Goal: Task Accomplishment & Management: Use online tool/utility

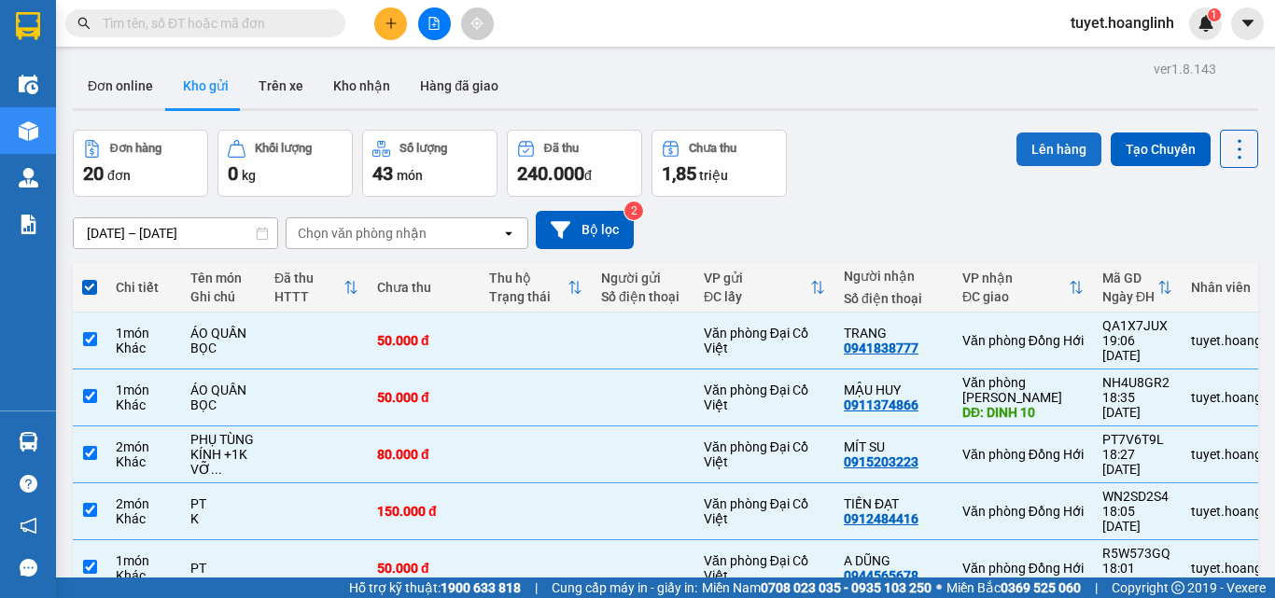
click at [1027, 160] on button "Lên hàng" at bounding box center [1058, 149] width 85 height 34
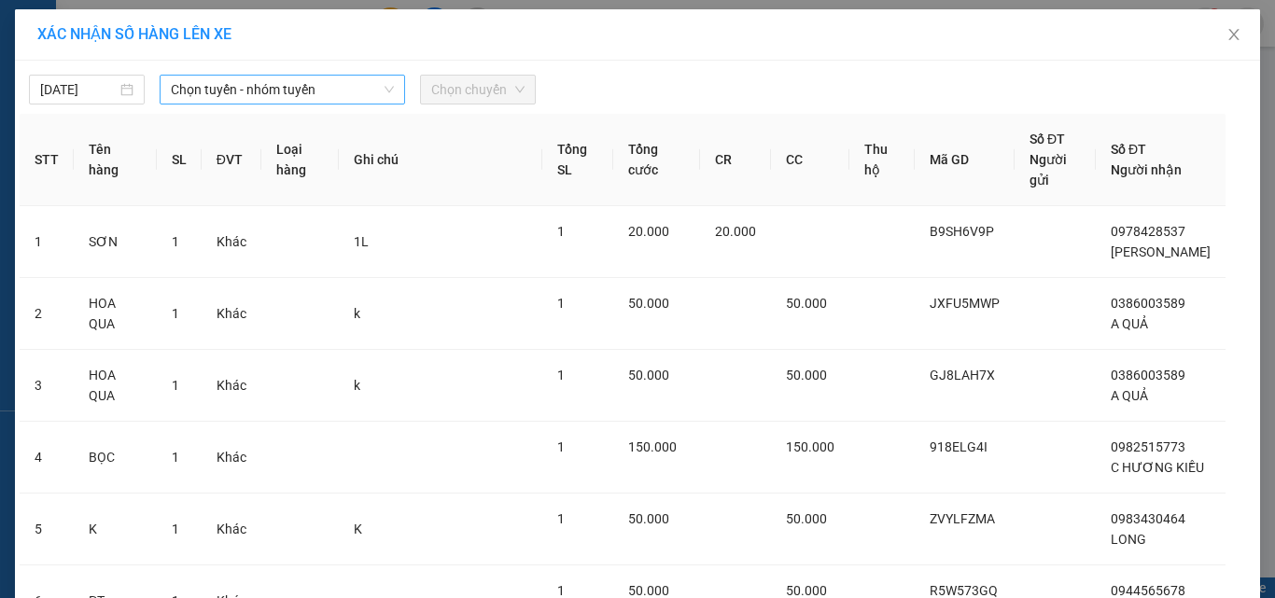
click at [358, 96] on span "Chọn tuyến - nhóm tuyến" at bounding box center [282, 90] width 223 height 28
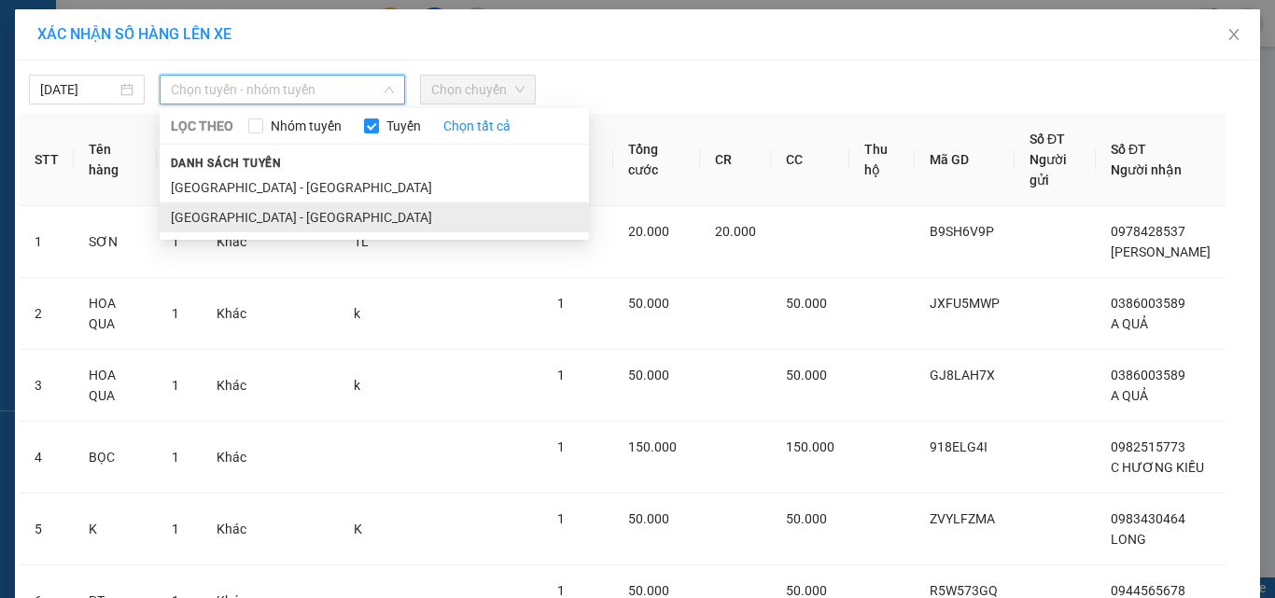
click at [318, 203] on li "[GEOGRAPHIC_DATA] - [GEOGRAPHIC_DATA]" at bounding box center [374, 217] width 429 height 30
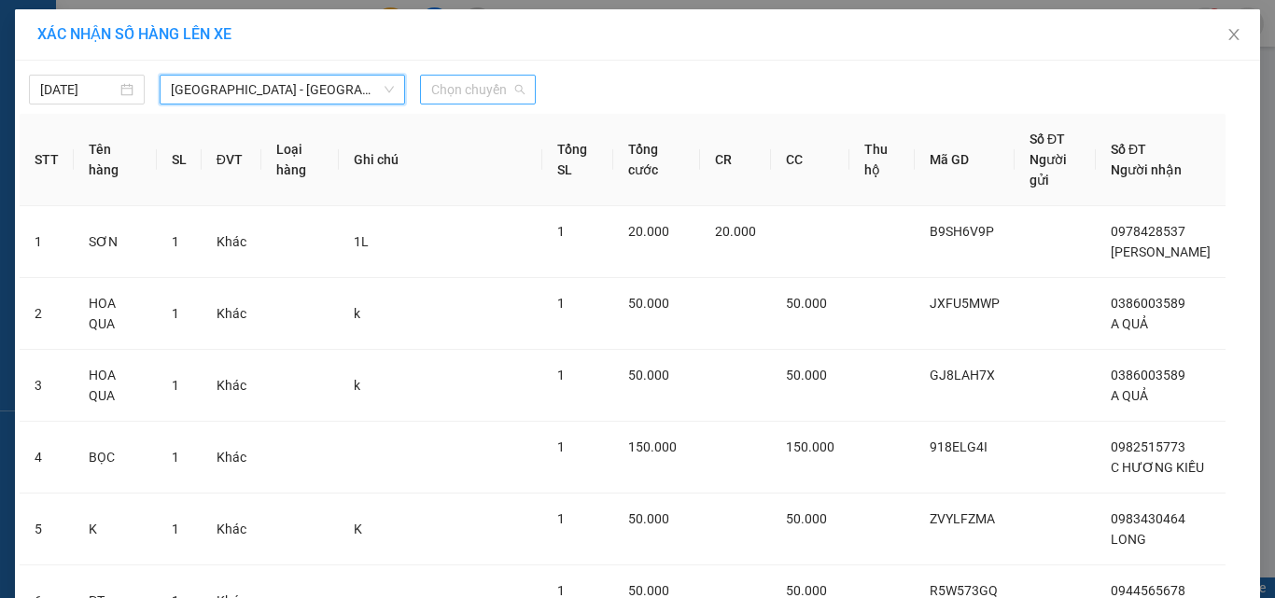
click at [486, 98] on span "Chọn chuyến" at bounding box center [477, 90] width 93 height 28
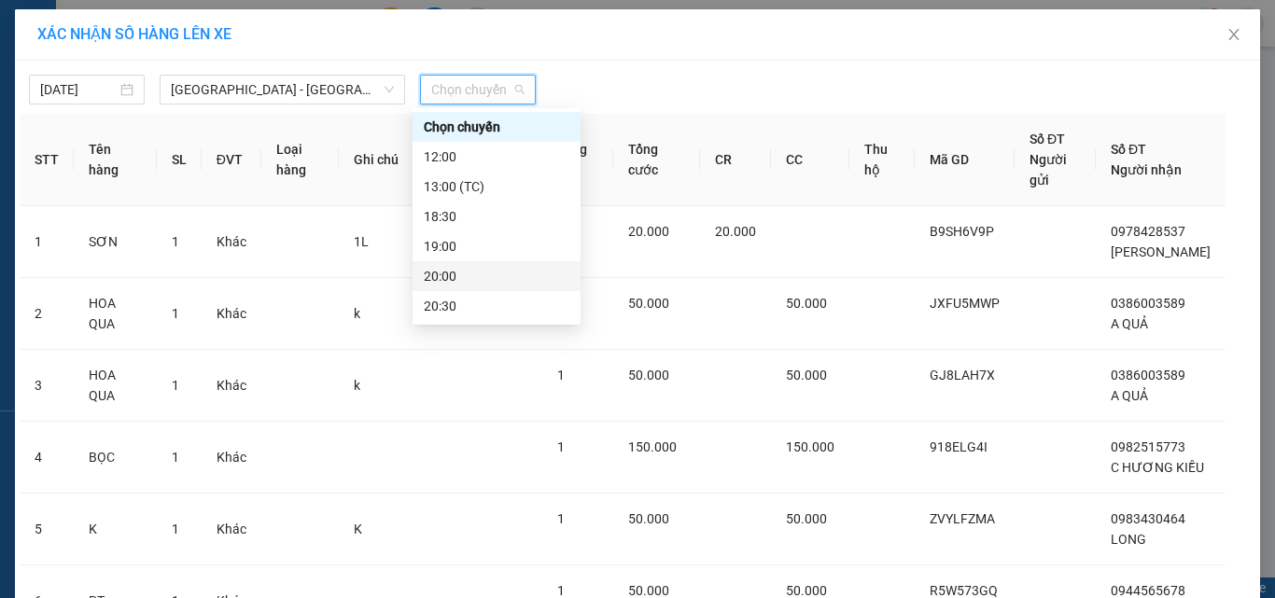
click at [463, 281] on div "20:00" at bounding box center [497, 276] width 146 height 21
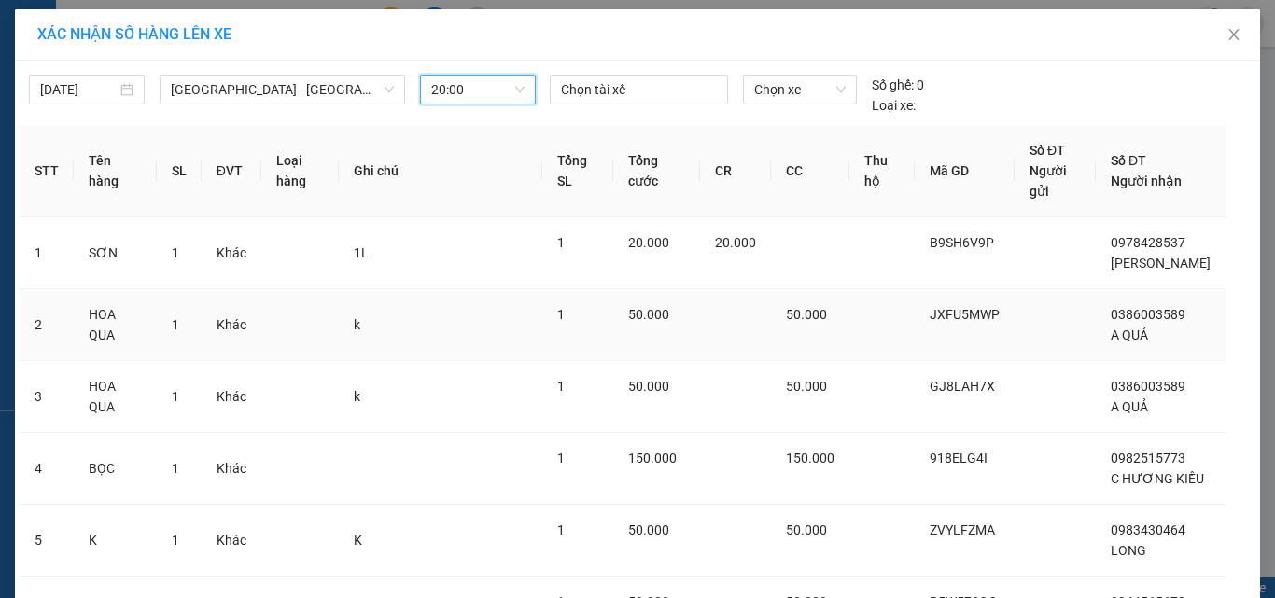
scroll to position [515, 0]
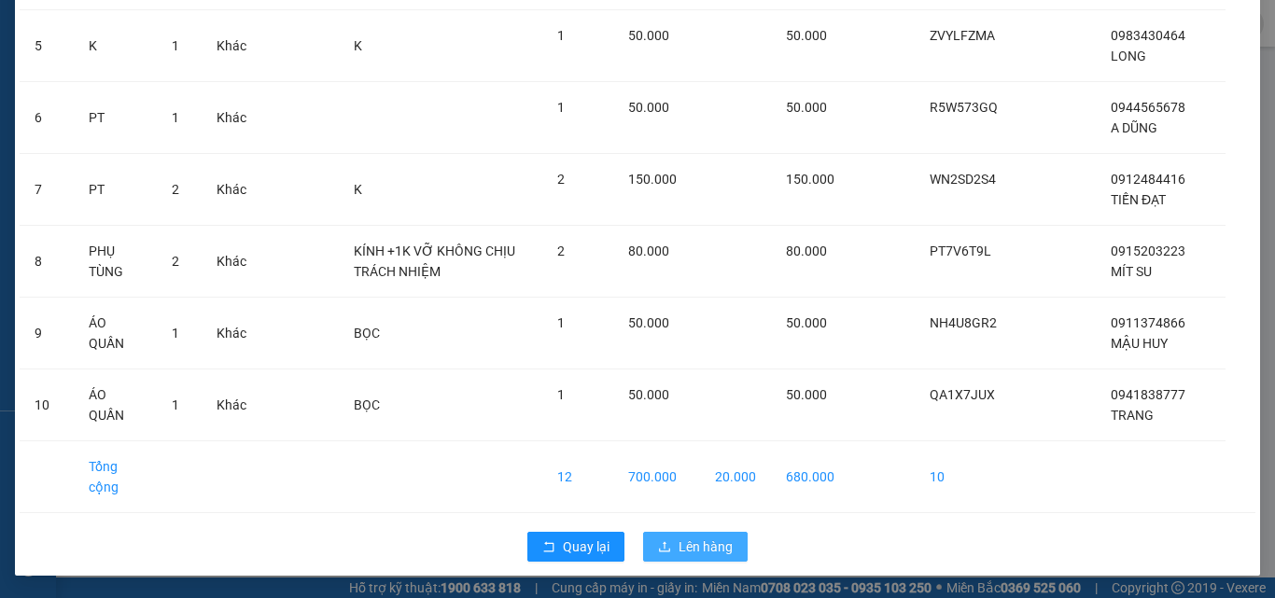
click at [717, 547] on span "Lên hàng" at bounding box center [705, 546] width 54 height 21
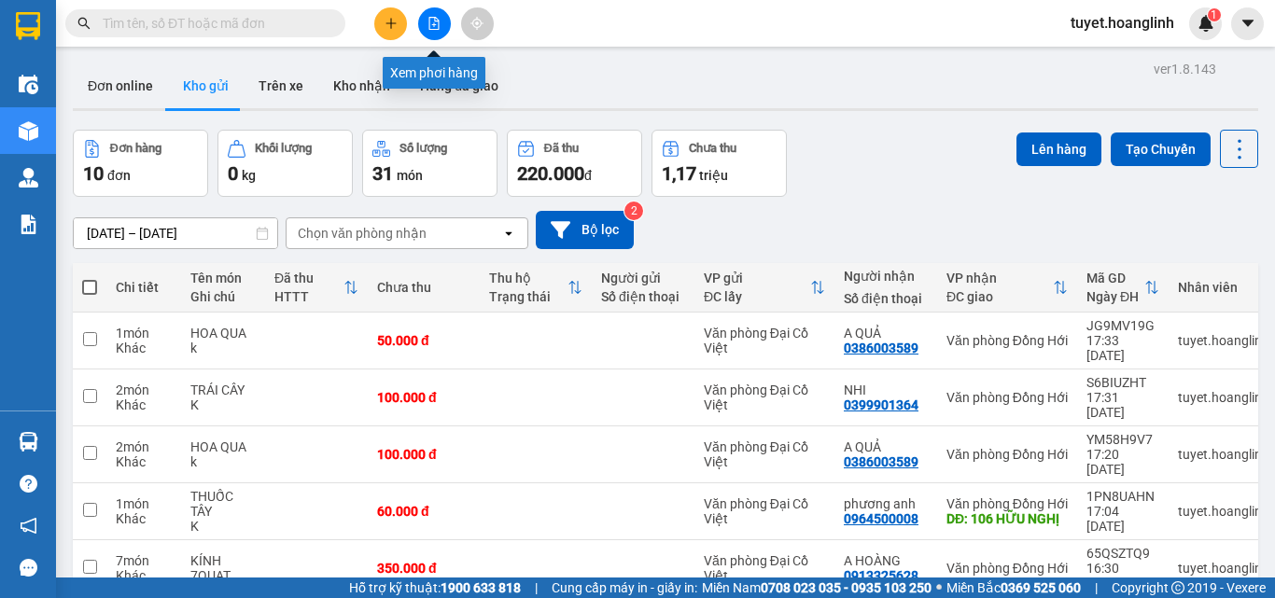
click at [435, 22] on icon "file-add" at bounding box center [433, 23] width 13 height 13
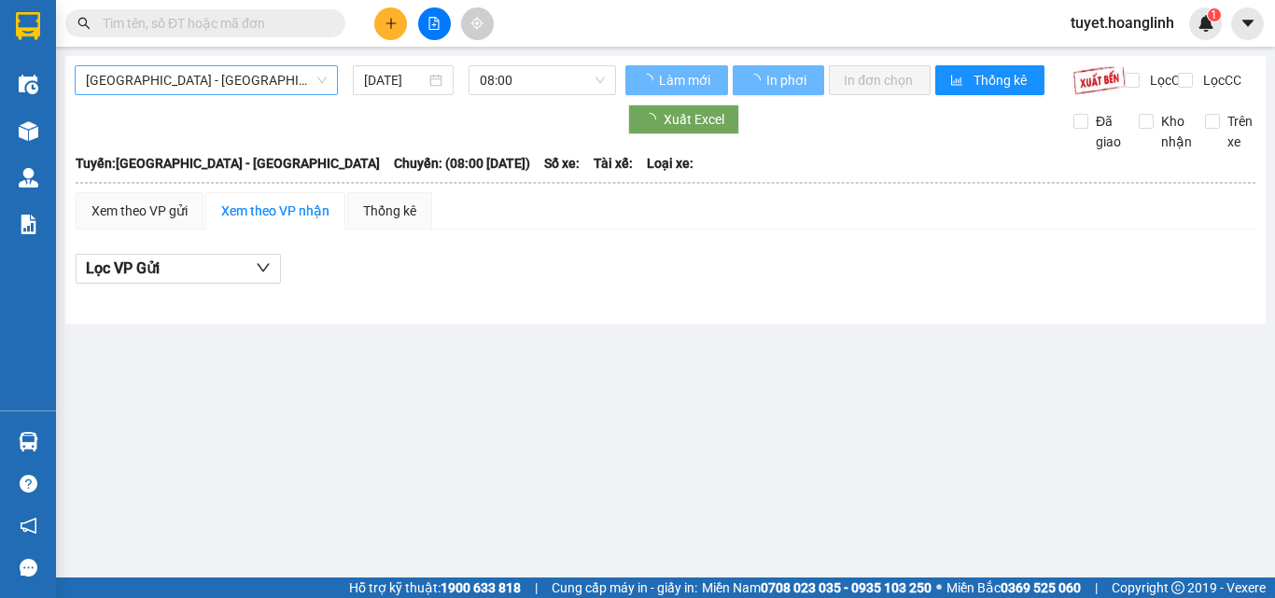
click at [220, 72] on span "[GEOGRAPHIC_DATA] - [GEOGRAPHIC_DATA]" at bounding box center [206, 80] width 241 height 28
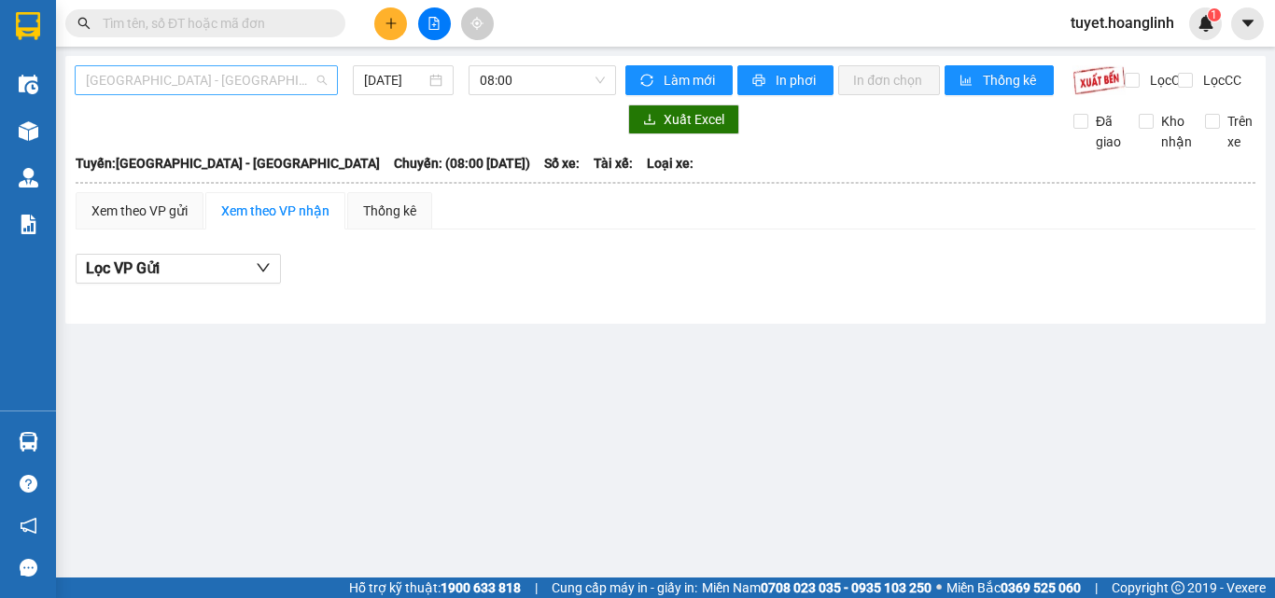
click at [216, 80] on span "[GEOGRAPHIC_DATA] - [GEOGRAPHIC_DATA]" at bounding box center [206, 80] width 241 height 28
click at [225, 85] on span "[GEOGRAPHIC_DATA] - [GEOGRAPHIC_DATA]" at bounding box center [206, 80] width 241 height 28
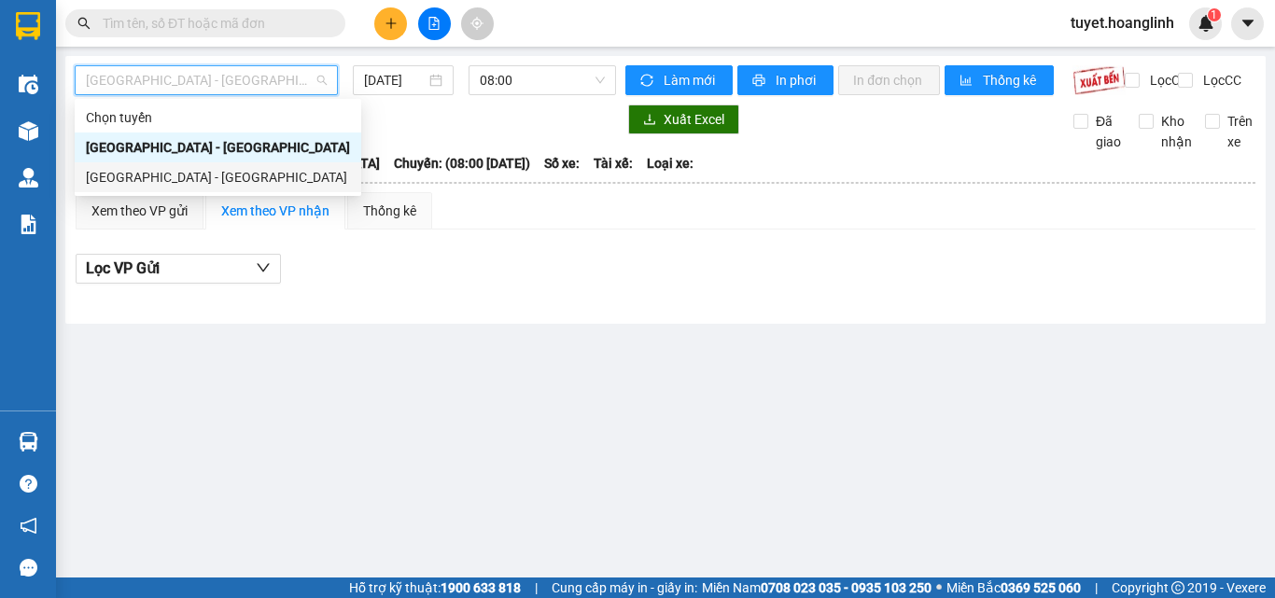
click at [199, 169] on div "[GEOGRAPHIC_DATA] - [GEOGRAPHIC_DATA]" at bounding box center [218, 177] width 264 height 21
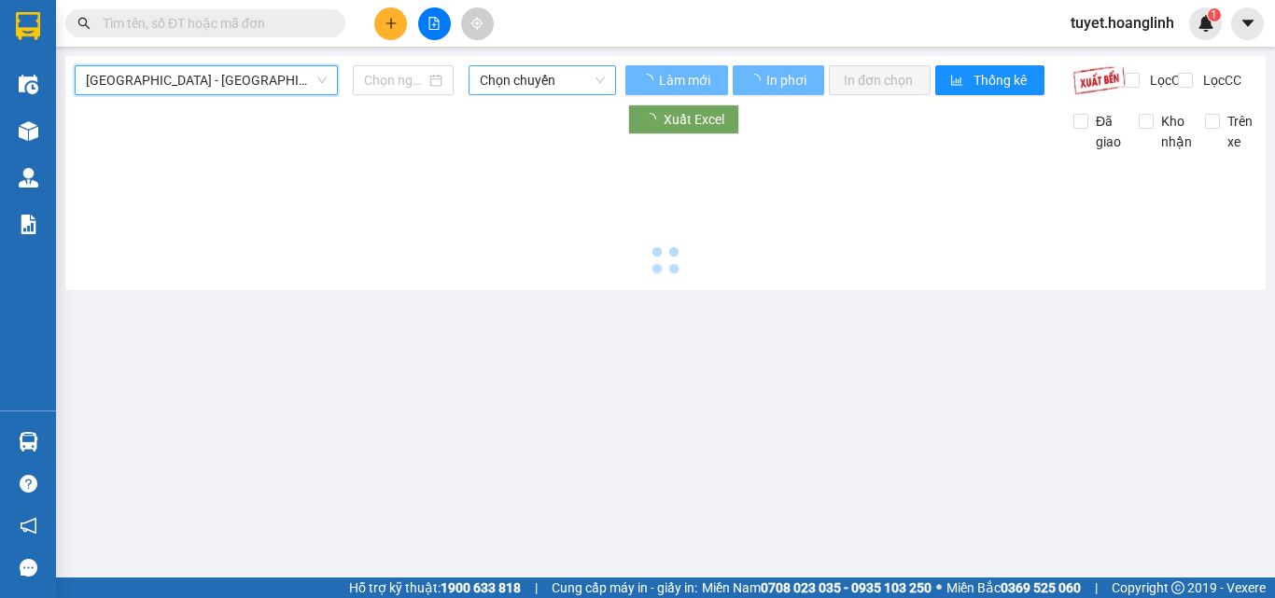
click at [523, 78] on span "Chọn chuyến" at bounding box center [542, 80] width 125 height 28
type input "[DATE]"
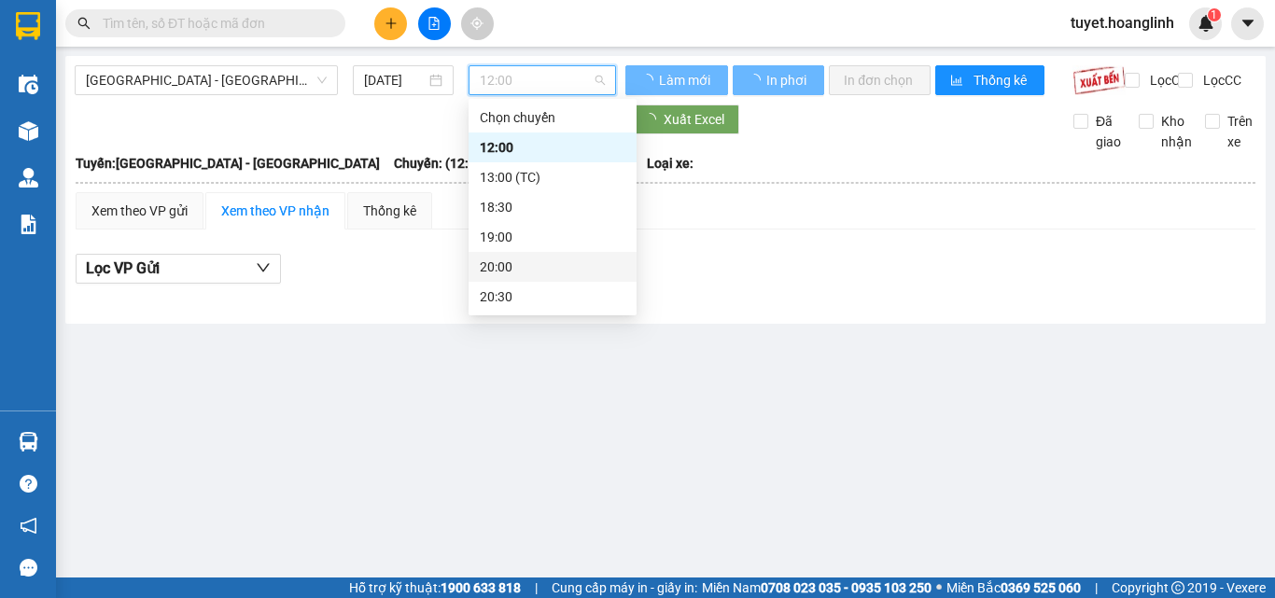
click at [508, 268] on div "20:00" at bounding box center [553, 267] width 146 height 21
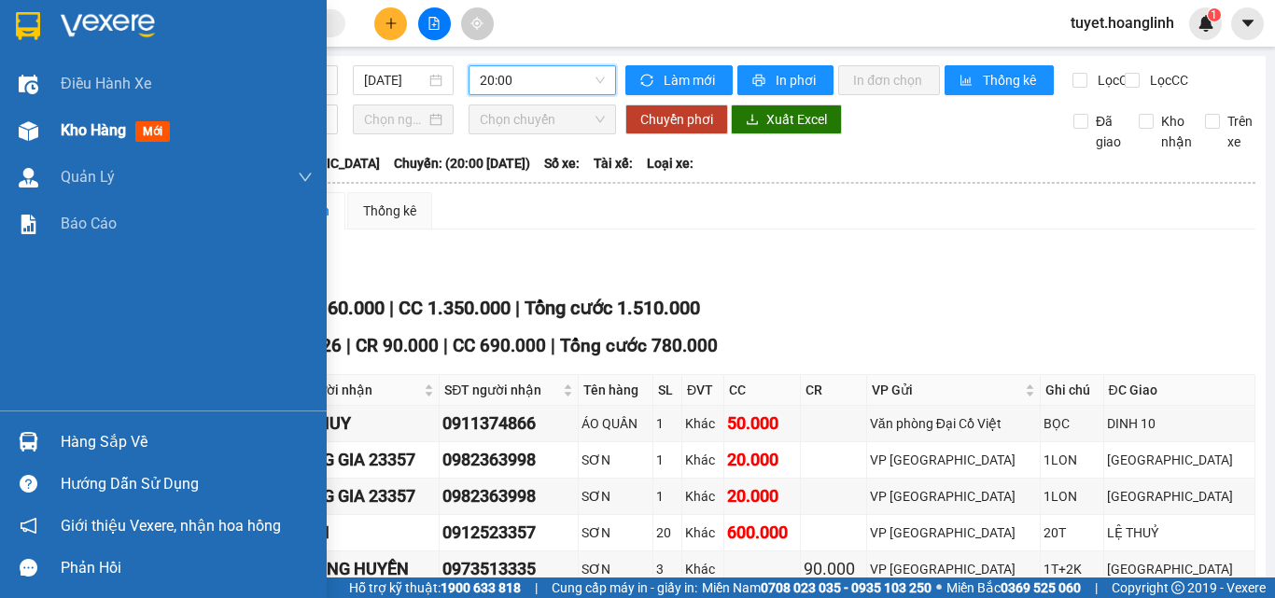
click at [96, 134] on span "Kho hàng" at bounding box center [93, 130] width 65 height 18
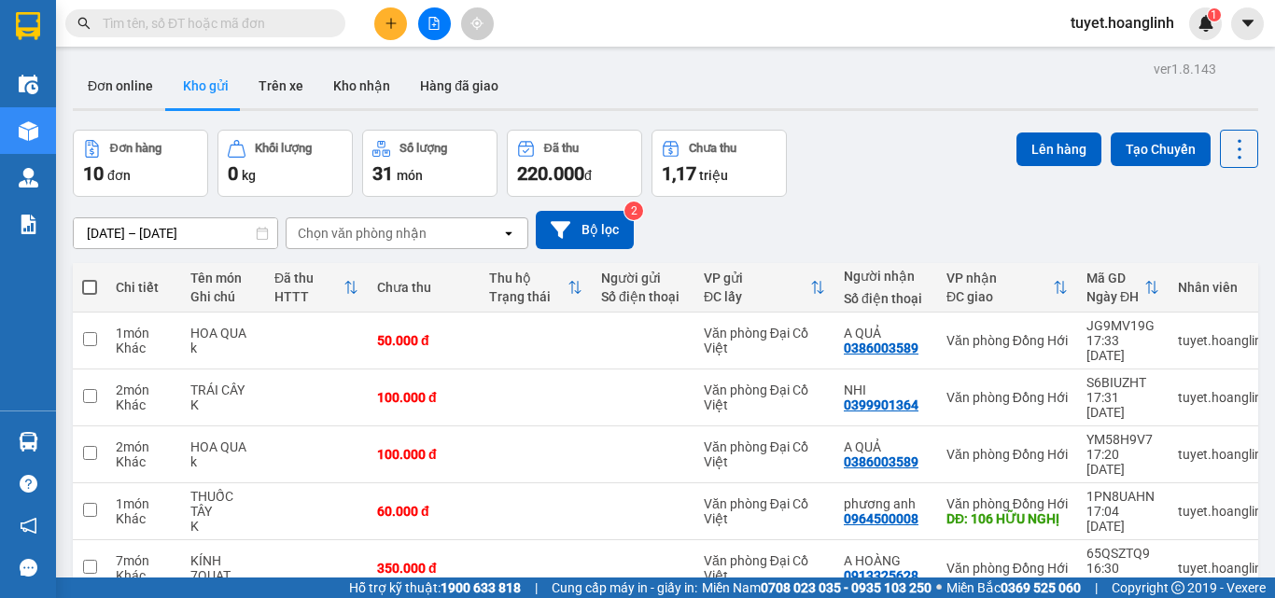
click at [91, 286] on span at bounding box center [89, 287] width 15 height 15
click at [90, 278] on input "checkbox" at bounding box center [90, 278] width 0 height 0
checkbox input "true"
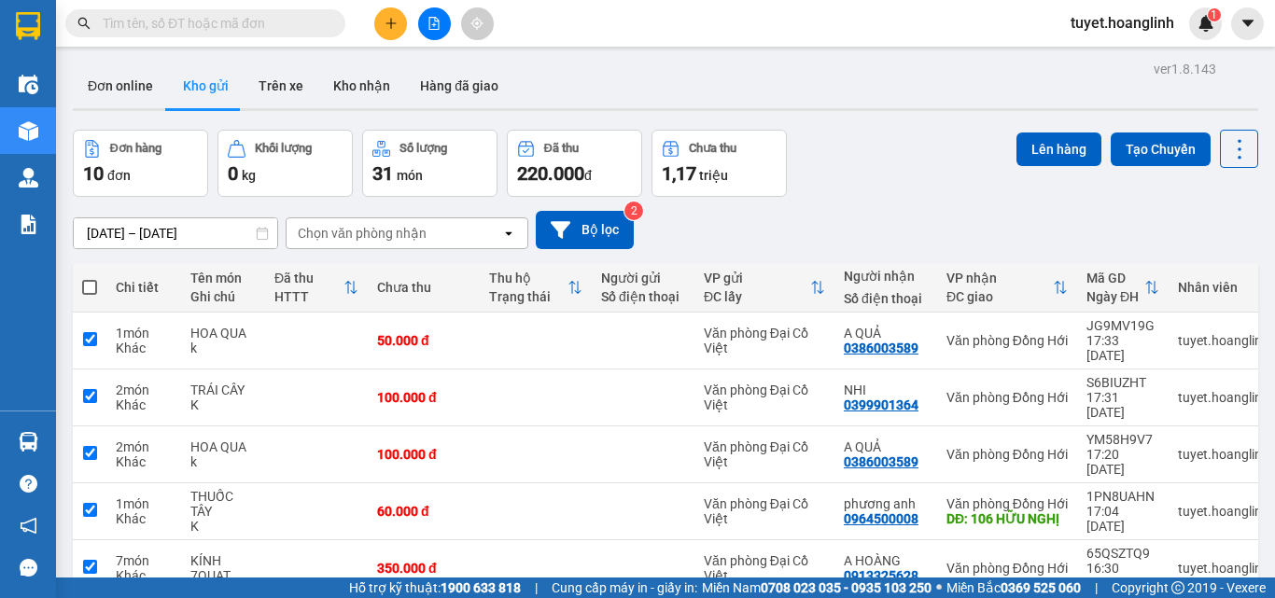
checkbox input "true"
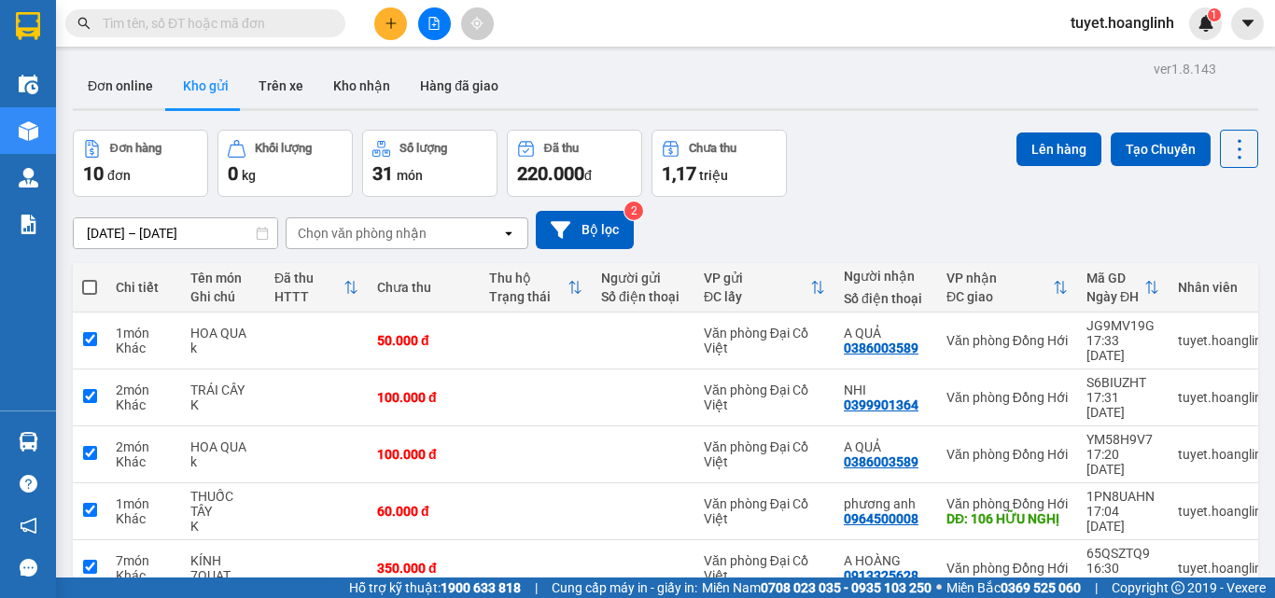
checkbox input "true"
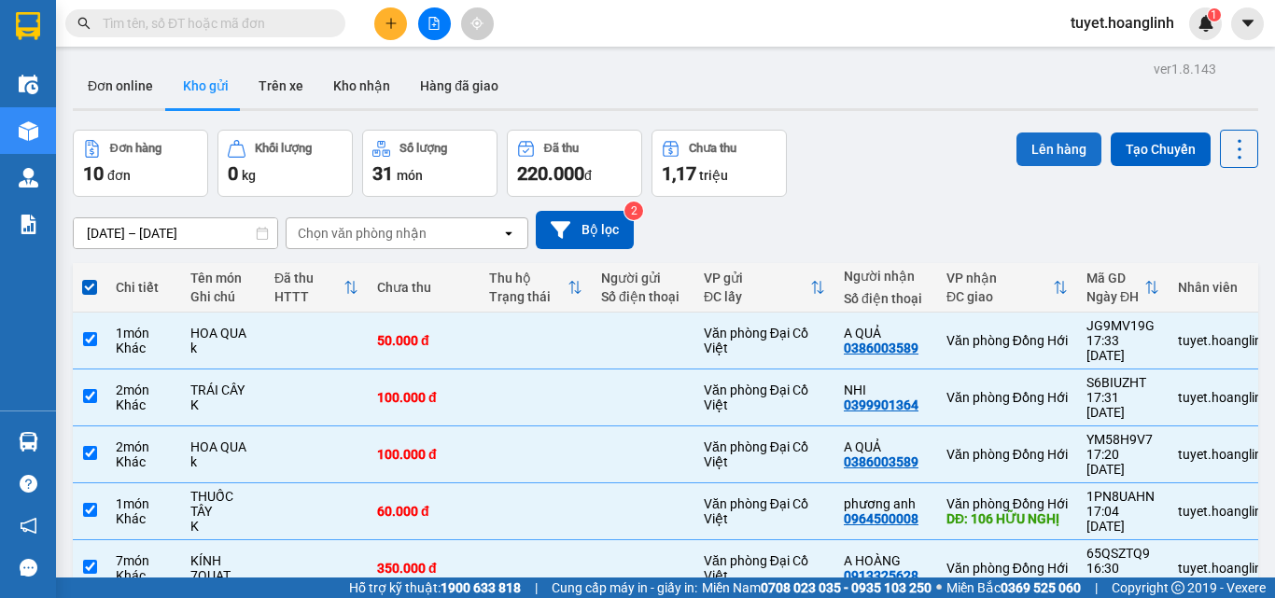
click at [1054, 150] on button "Lên hàng" at bounding box center [1058, 149] width 85 height 34
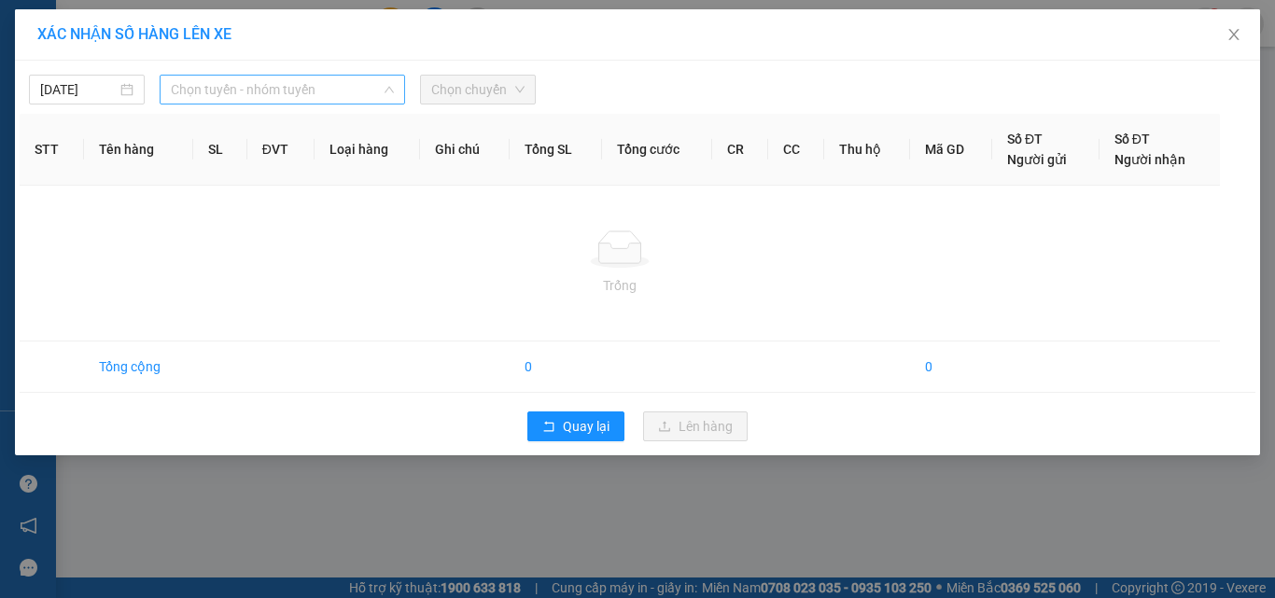
click at [383, 97] on span "Chọn tuyến - nhóm tuyến" at bounding box center [282, 90] width 223 height 28
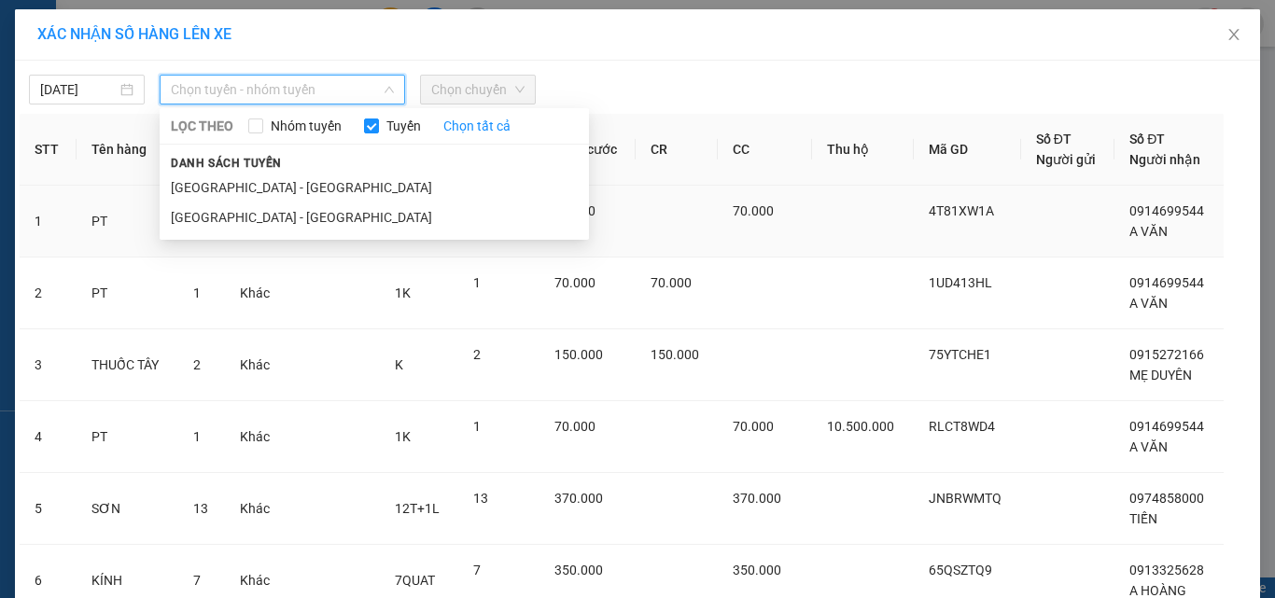
drag, startPoint x: 323, startPoint y: 208, endPoint x: 333, endPoint y: 190, distance: 20.5
click at [323, 205] on li "[GEOGRAPHIC_DATA] - [GEOGRAPHIC_DATA]" at bounding box center [374, 217] width 429 height 30
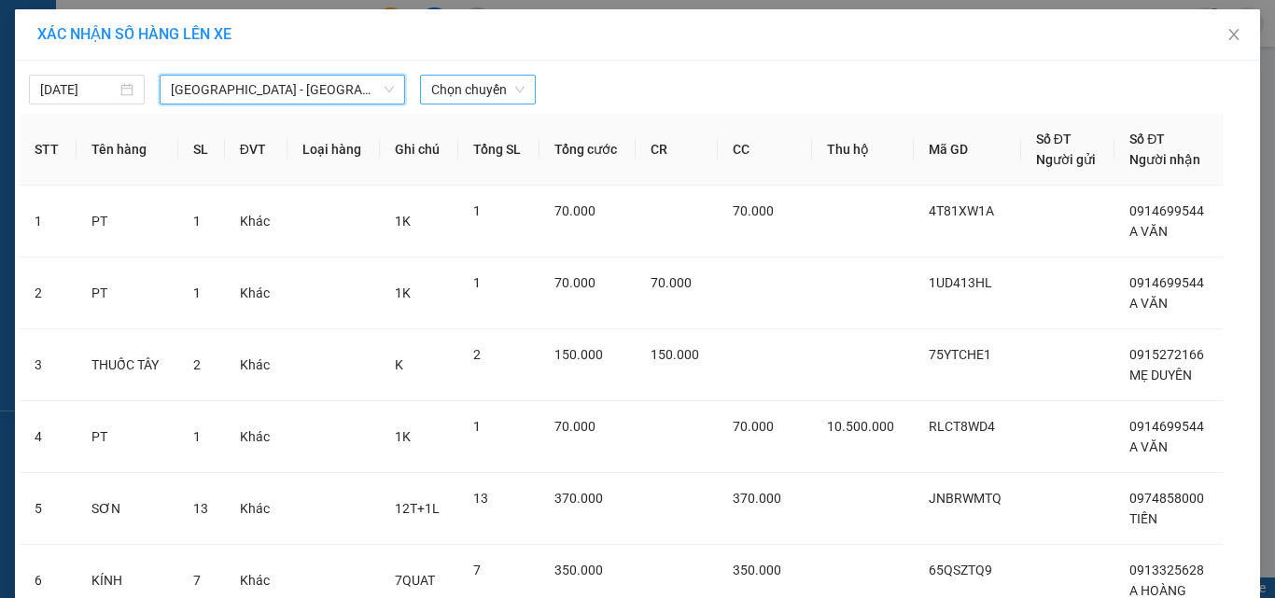
click at [438, 88] on span "Chọn chuyến" at bounding box center [477, 90] width 93 height 28
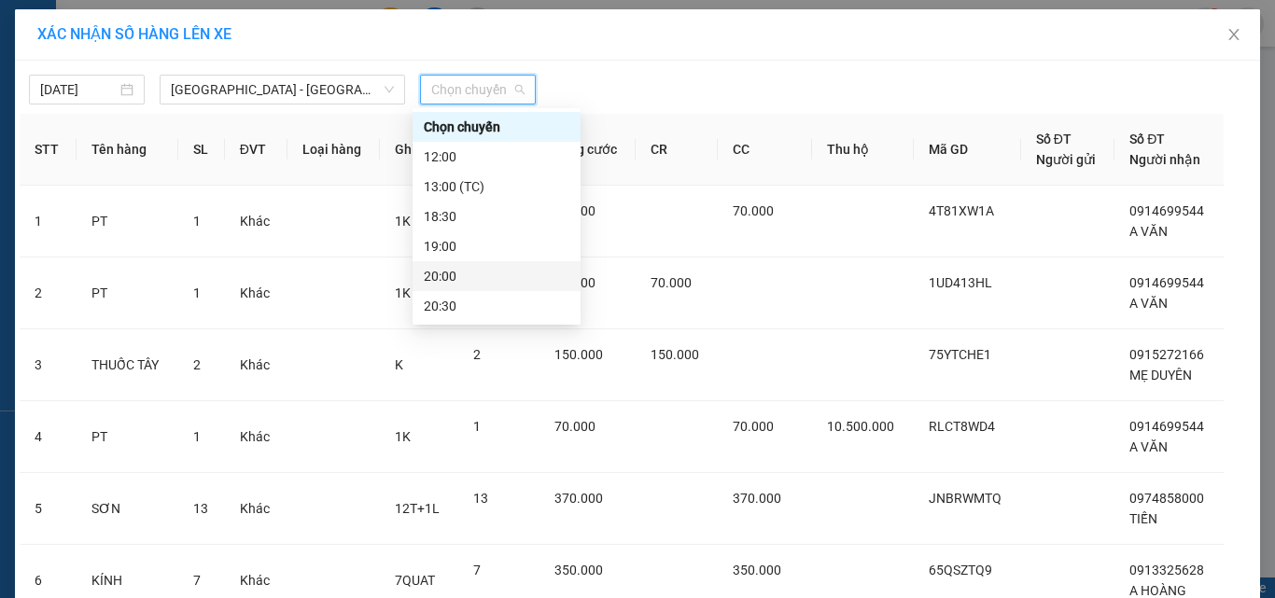
click at [450, 271] on div "20:00" at bounding box center [497, 276] width 146 height 21
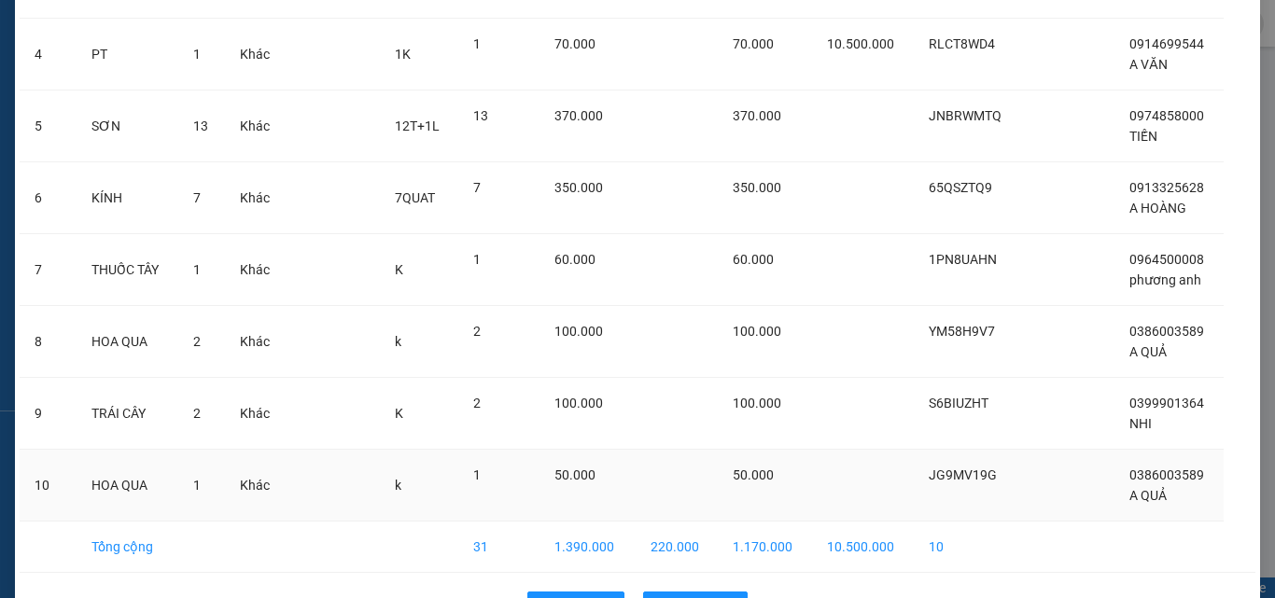
scroll to position [453, 0]
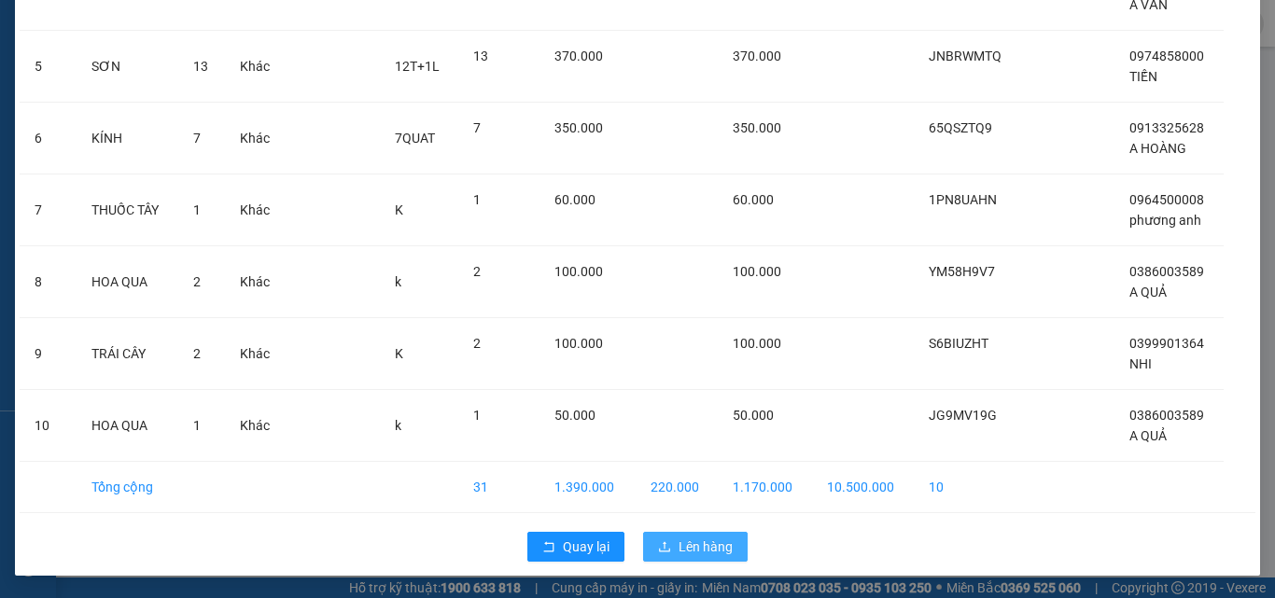
click at [678, 548] on span "Lên hàng" at bounding box center [705, 546] width 54 height 21
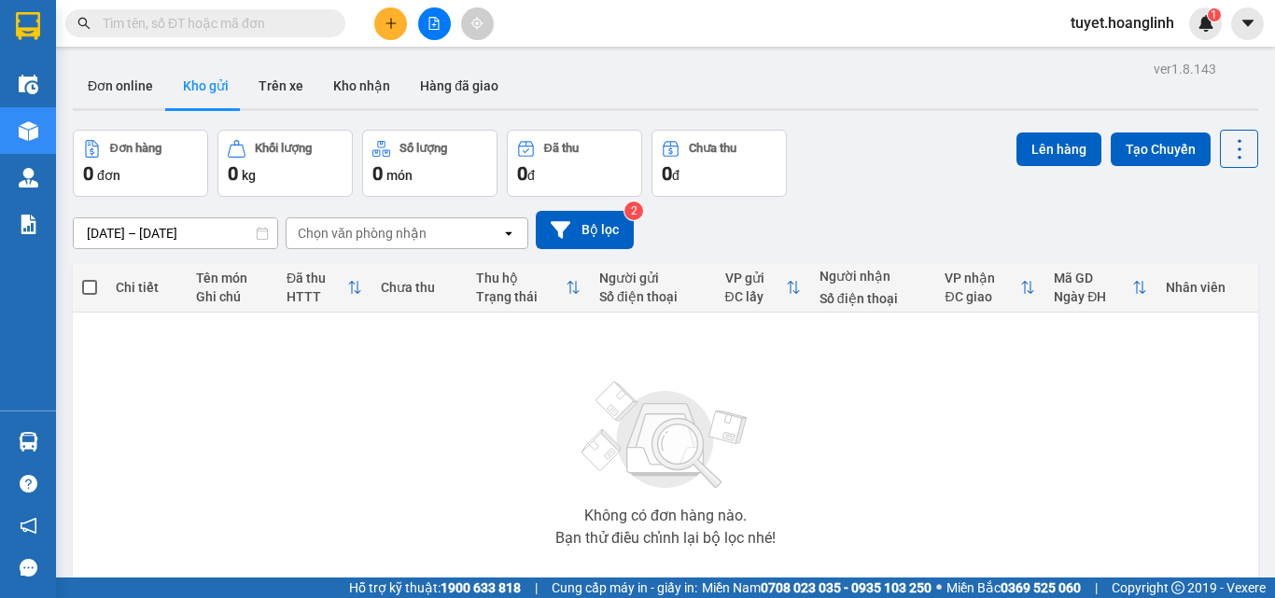
click at [425, 21] on button at bounding box center [434, 23] width 33 height 33
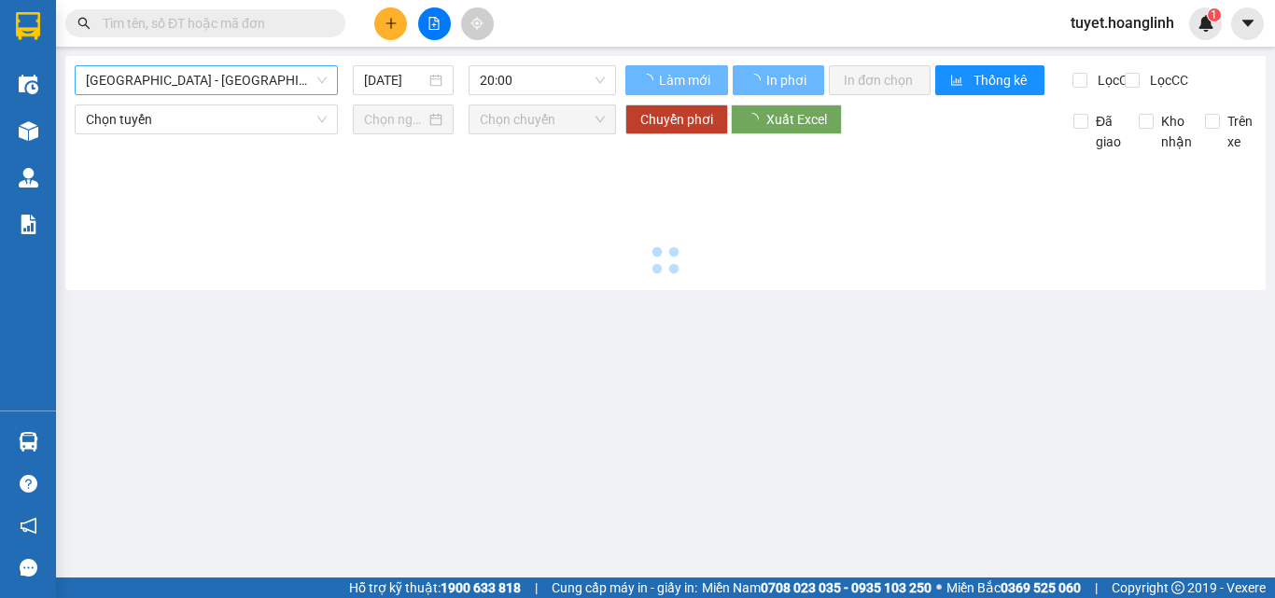
click at [225, 76] on span "[GEOGRAPHIC_DATA] - [GEOGRAPHIC_DATA]" at bounding box center [206, 80] width 241 height 28
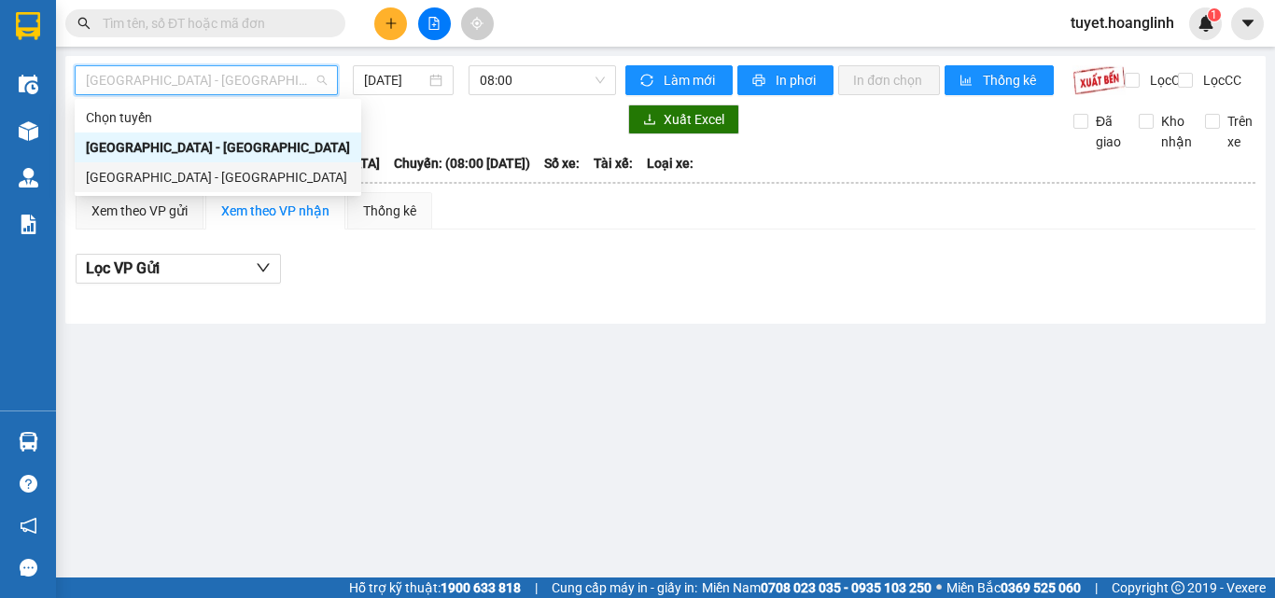
click at [191, 173] on div "[GEOGRAPHIC_DATA] - [GEOGRAPHIC_DATA]" at bounding box center [218, 177] width 264 height 21
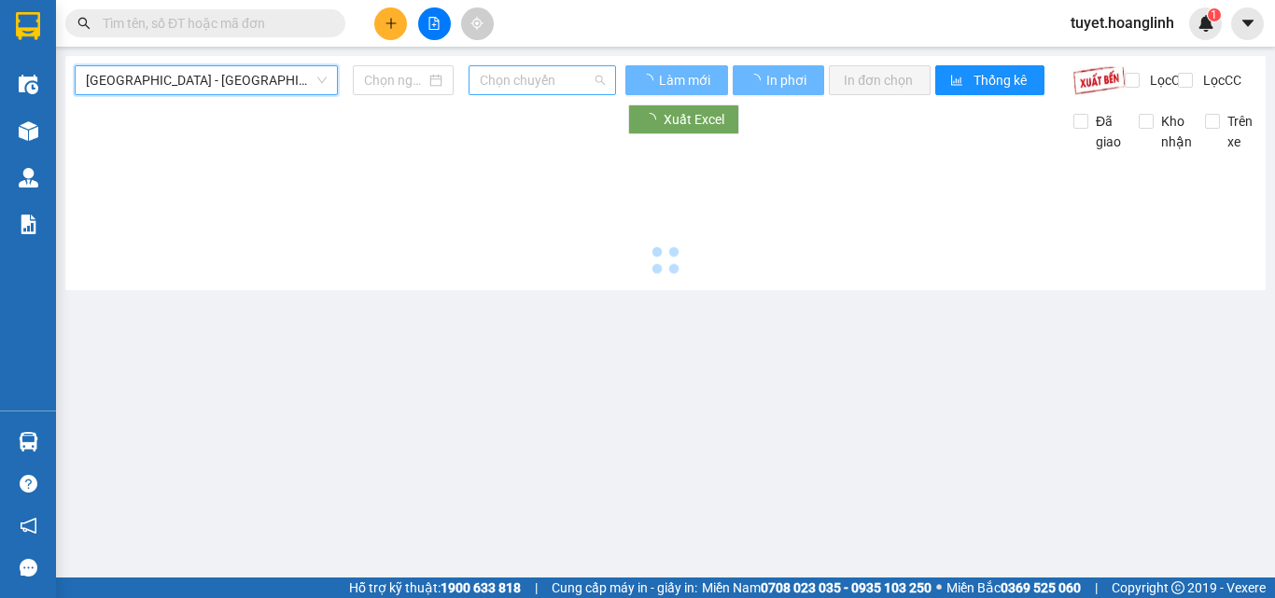
click at [509, 85] on span "Chọn chuyến" at bounding box center [542, 80] width 125 height 28
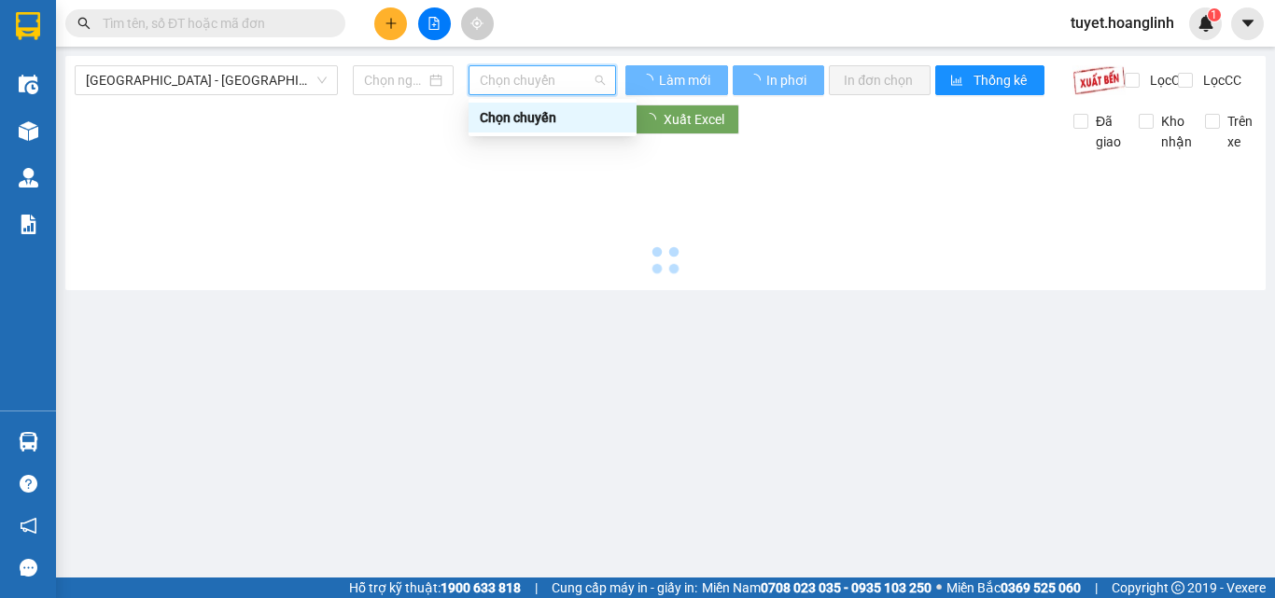
type input "[DATE]"
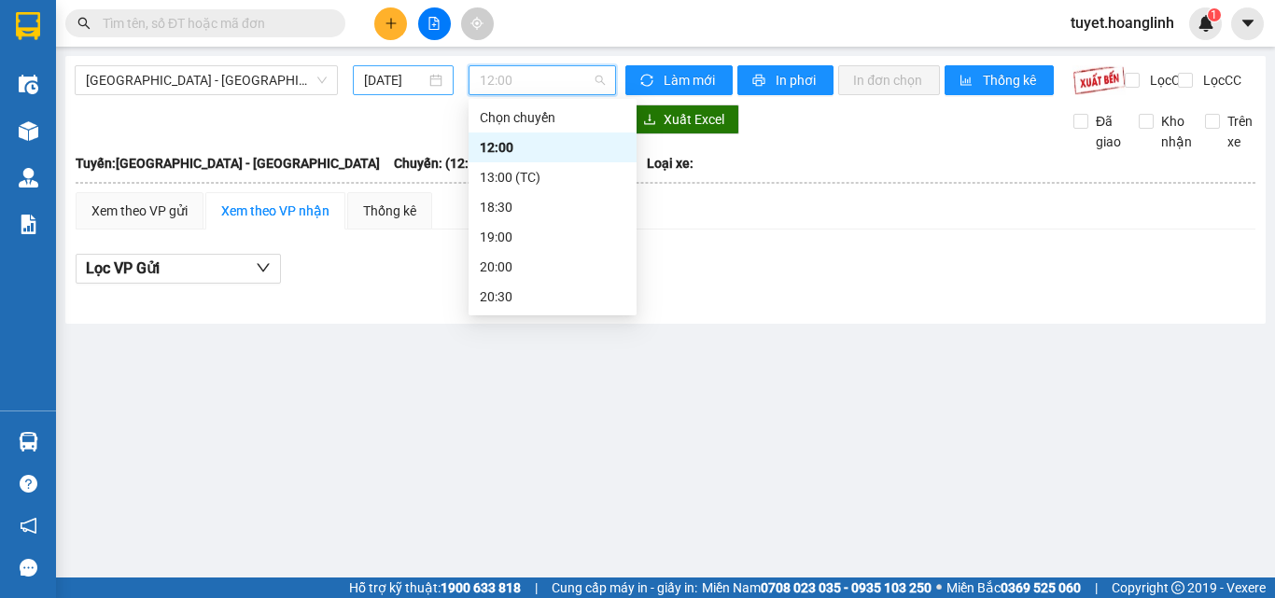
click at [383, 77] on input "[DATE]" at bounding box center [395, 80] width 62 height 21
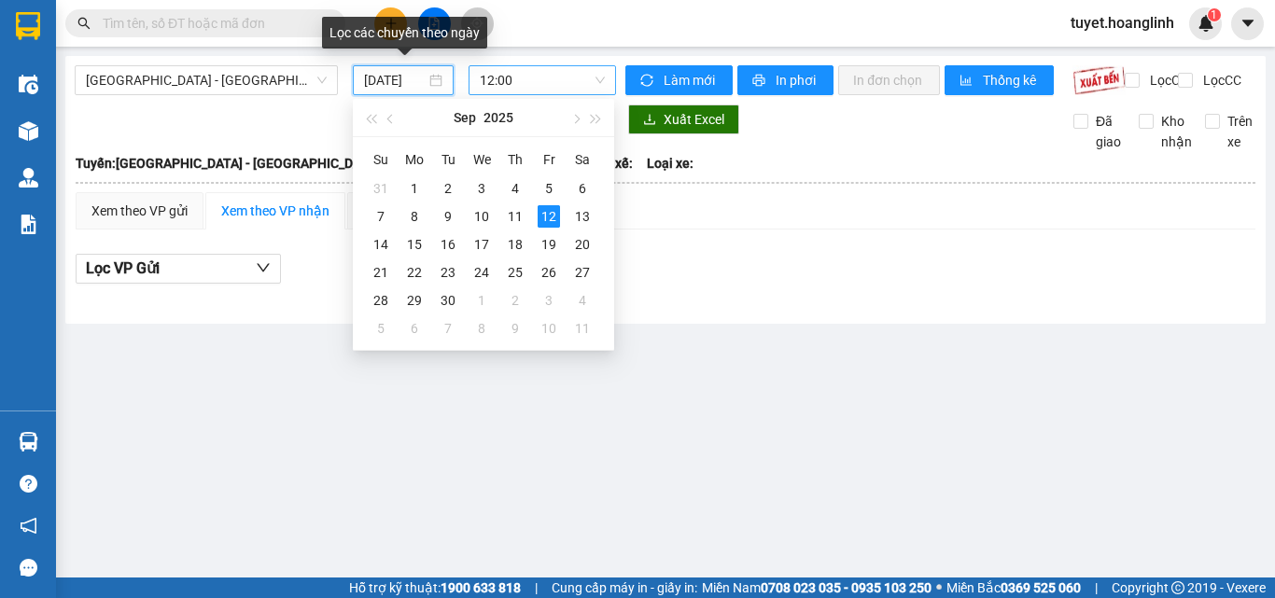
click at [534, 74] on span "12:00" at bounding box center [542, 80] width 125 height 28
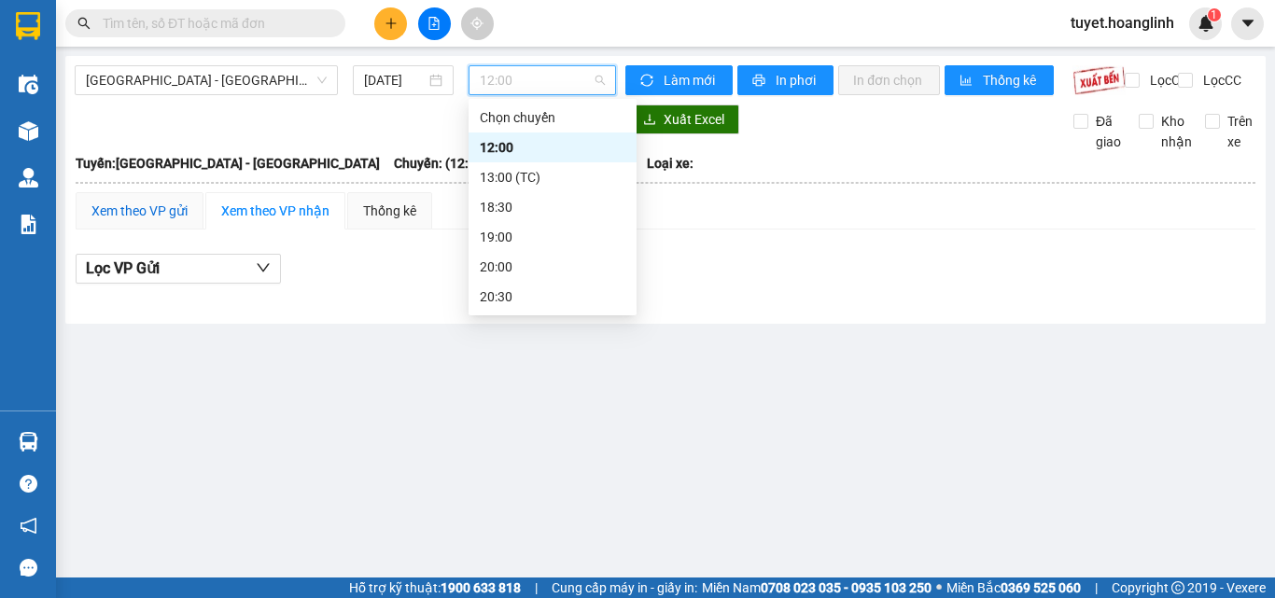
click at [178, 216] on div "Xem theo VP gửi" at bounding box center [139, 211] width 96 height 21
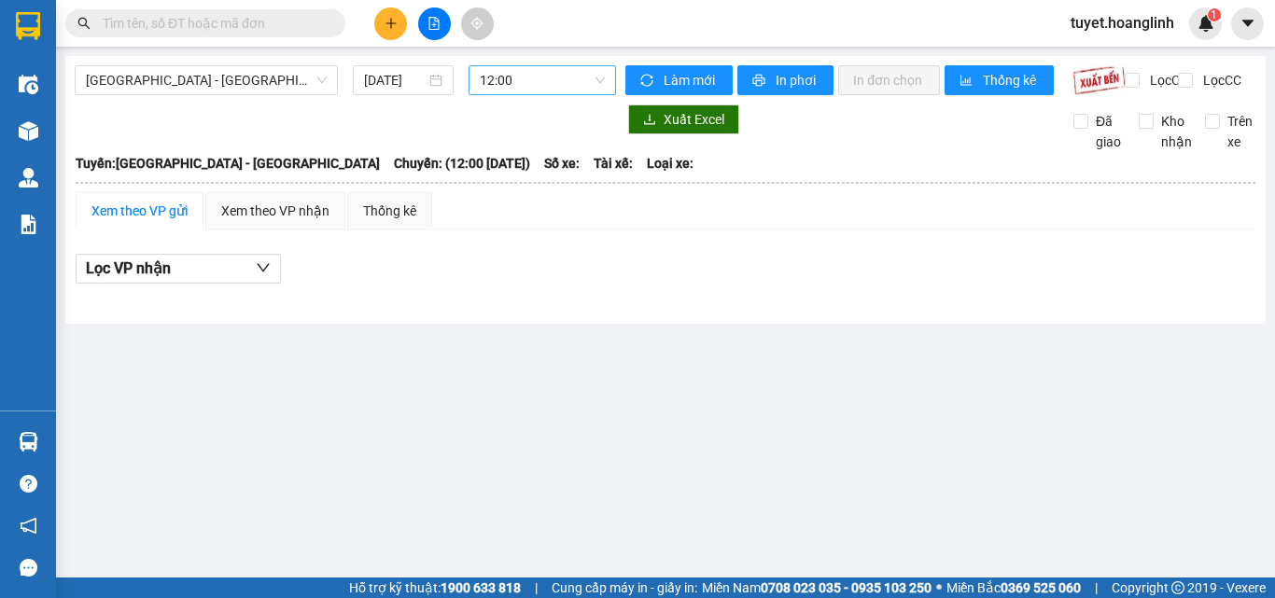
click at [560, 79] on span "12:00" at bounding box center [542, 80] width 125 height 28
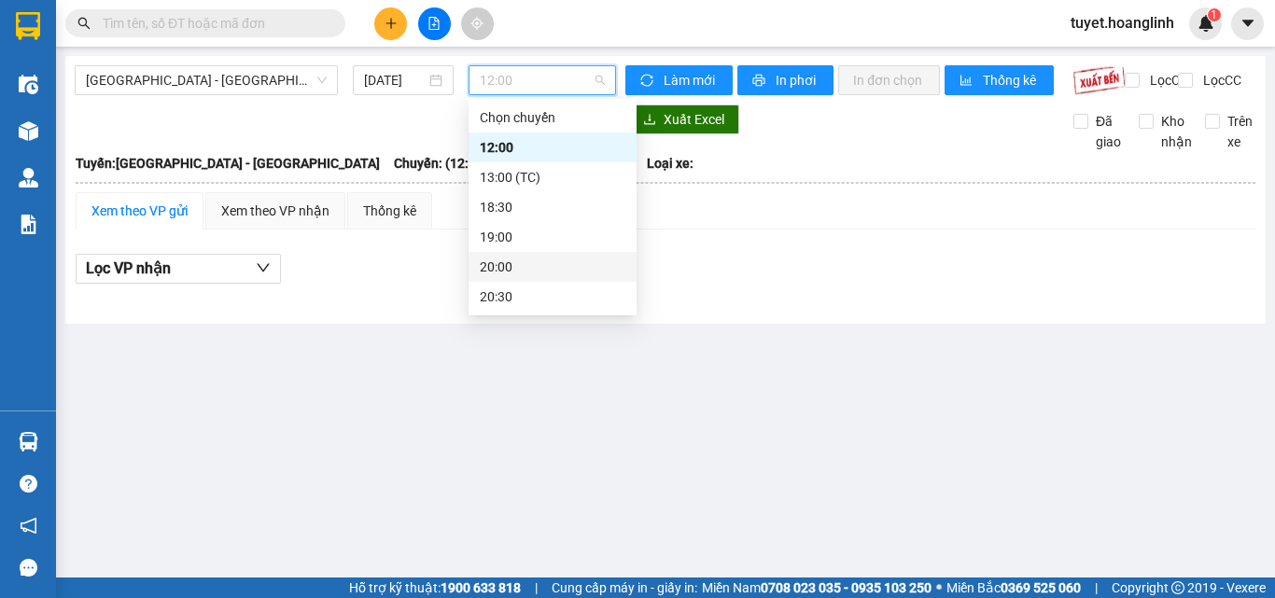
click at [508, 260] on div "20:00" at bounding box center [553, 267] width 146 height 21
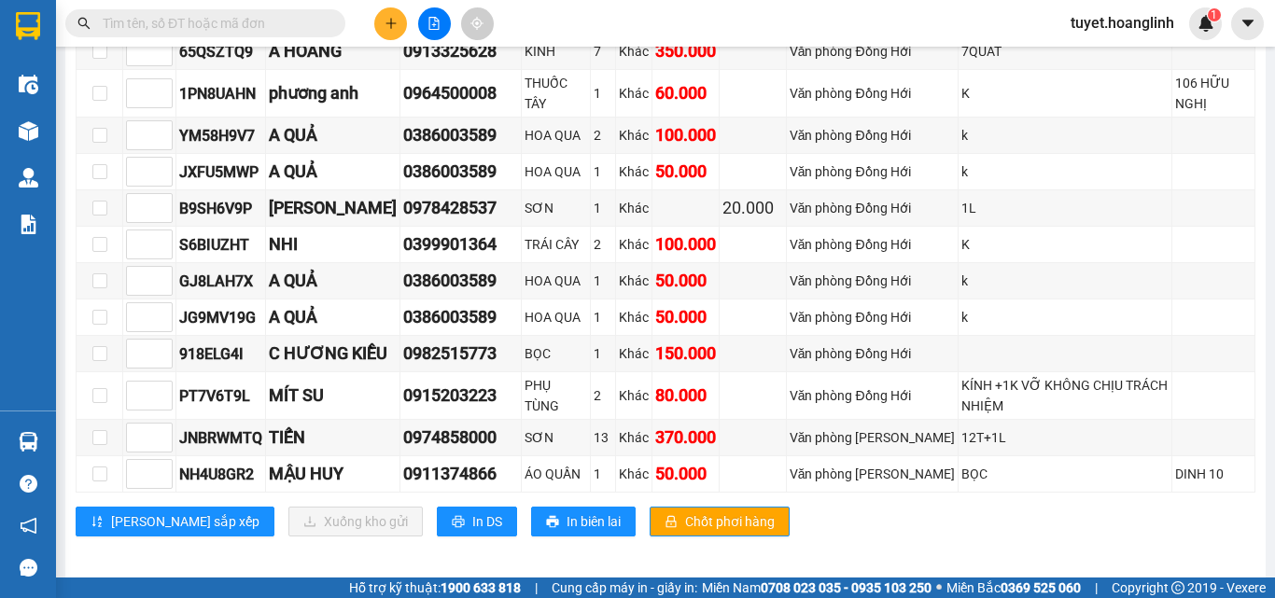
scroll to position [1061, 0]
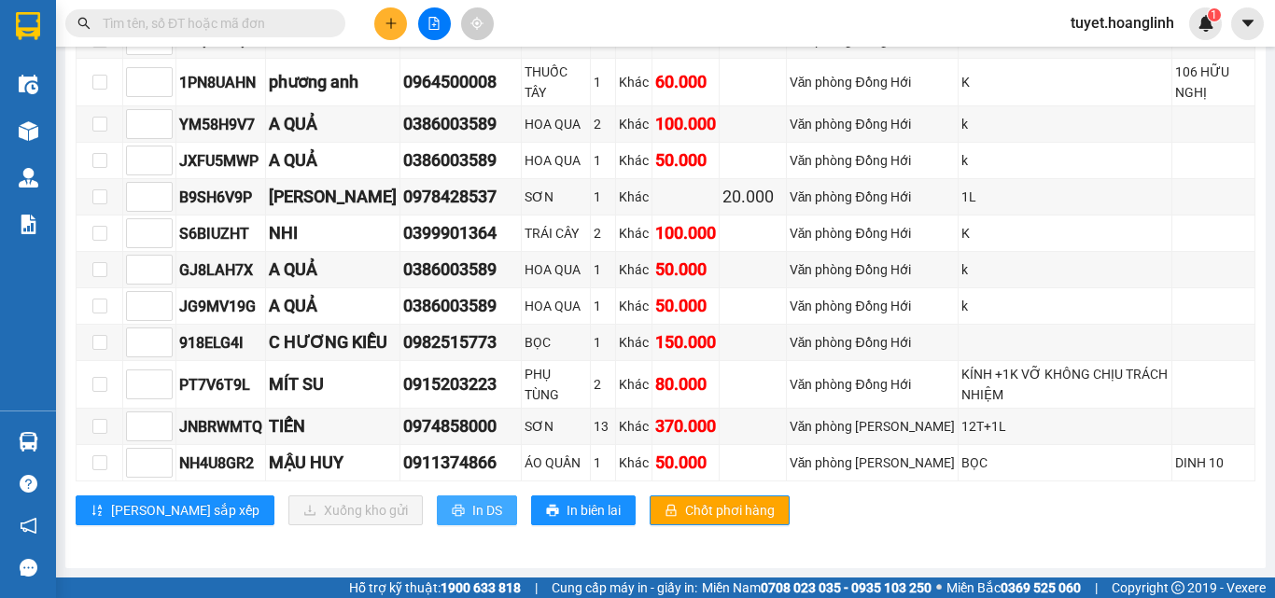
click at [472, 500] on span "In DS" at bounding box center [487, 510] width 30 height 21
